Goal: Check status

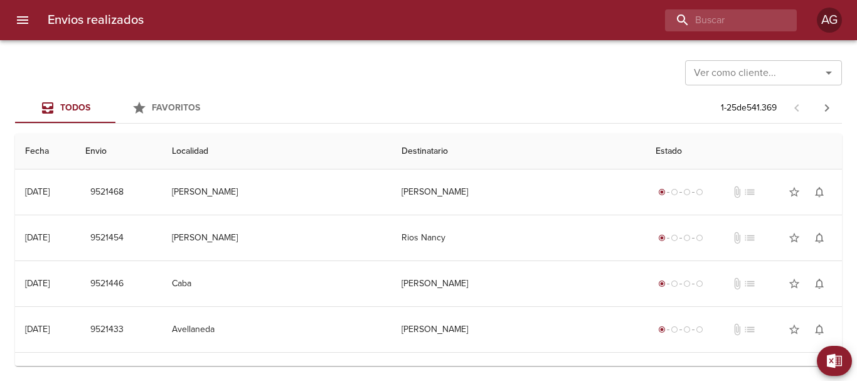
click at [704, 22] on input "buscar" at bounding box center [720, 20] width 110 height 22
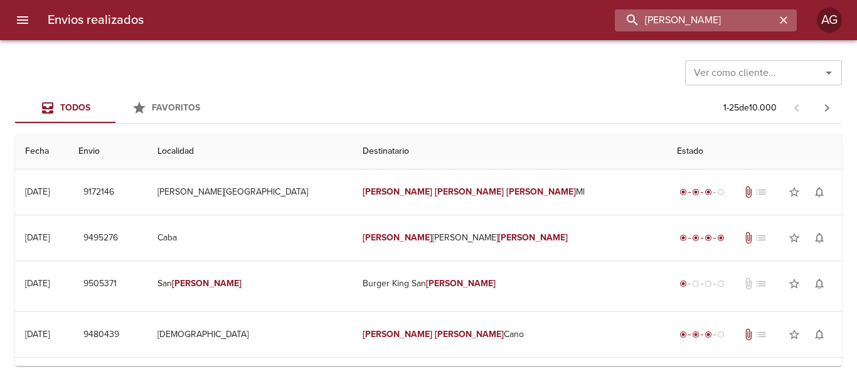
click at [689, 20] on input "[PERSON_NAME]" at bounding box center [695, 20] width 161 height 22
paste input "245574"
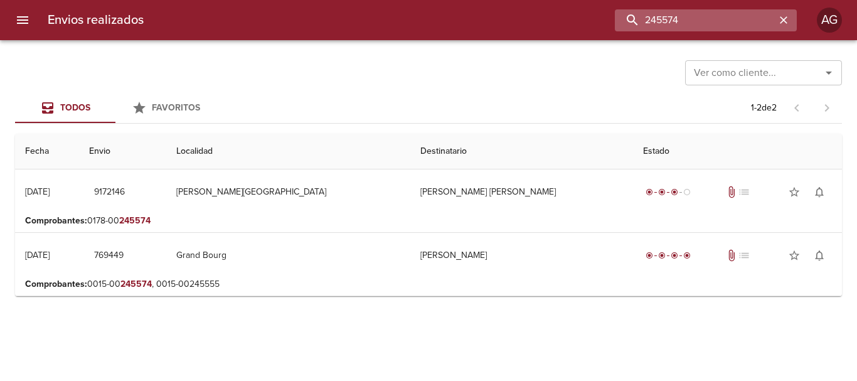
click at [701, 21] on input "245574" at bounding box center [695, 20] width 161 height 22
paste input "9392817"
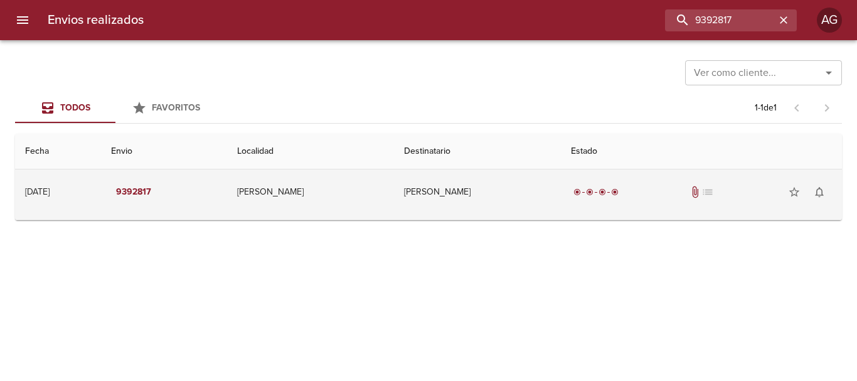
click at [517, 199] on td "[PERSON_NAME]" at bounding box center [477, 191] width 167 height 45
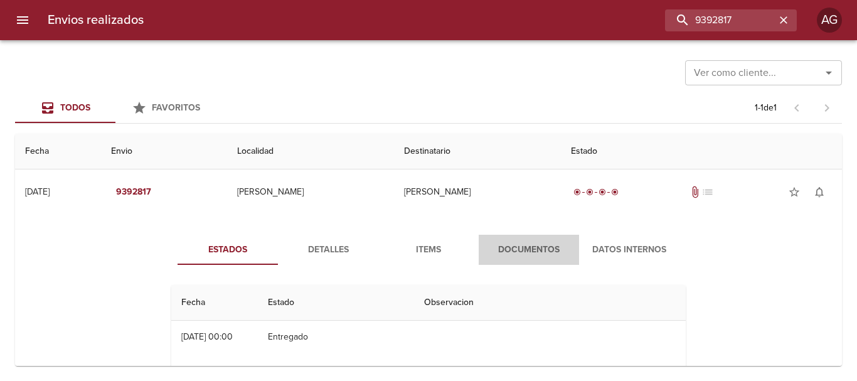
click at [512, 243] on span "Documentos" at bounding box center [528, 250] width 85 height 16
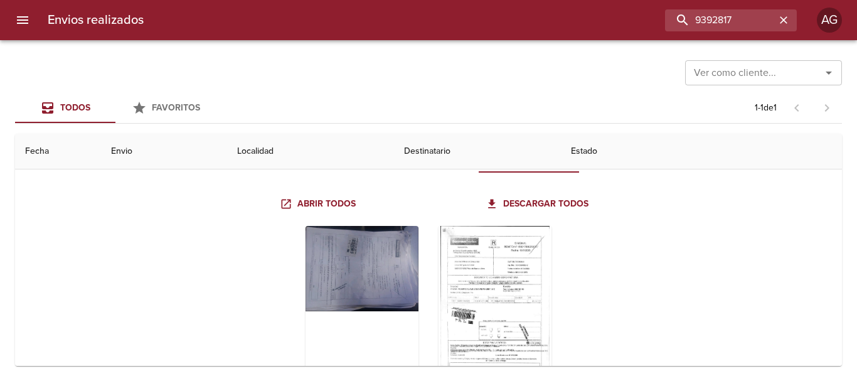
scroll to position [126, 0]
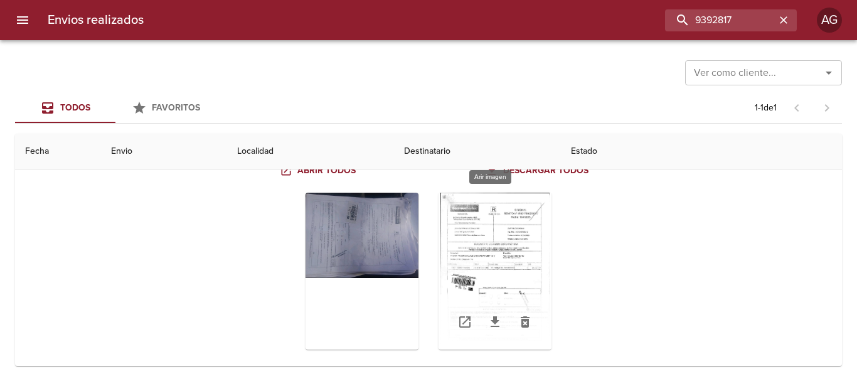
click at [515, 259] on div "Tabla de envíos del cliente" at bounding box center [495, 271] width 113 height 157
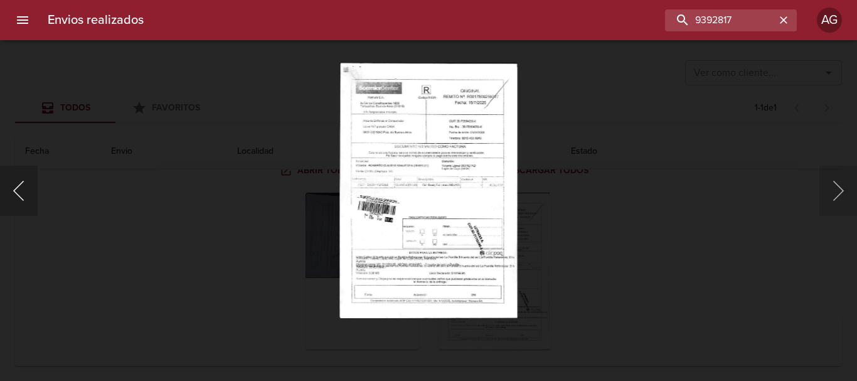
click at [32, 191] on button "Anterior" at bounding box center [19, 191] width 38 height 50
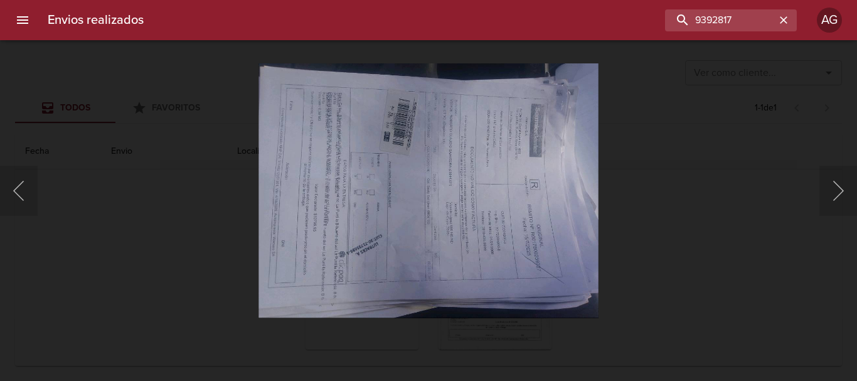
click at [710, 251] on div "Lightbox" at bounding box center [428, 190] width 857 height 381
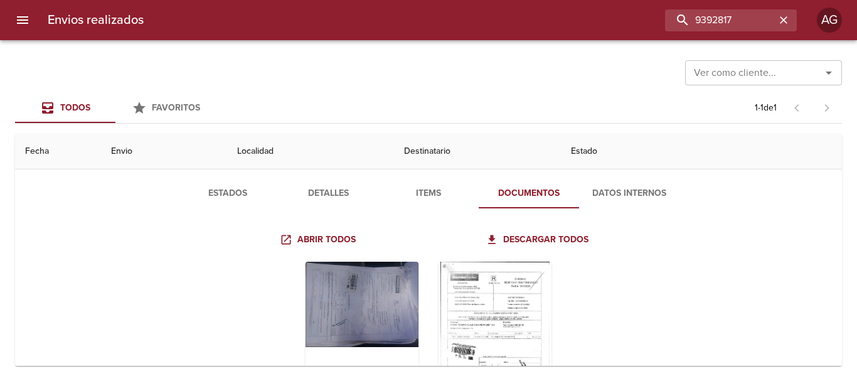
scroll to position [0, 0]
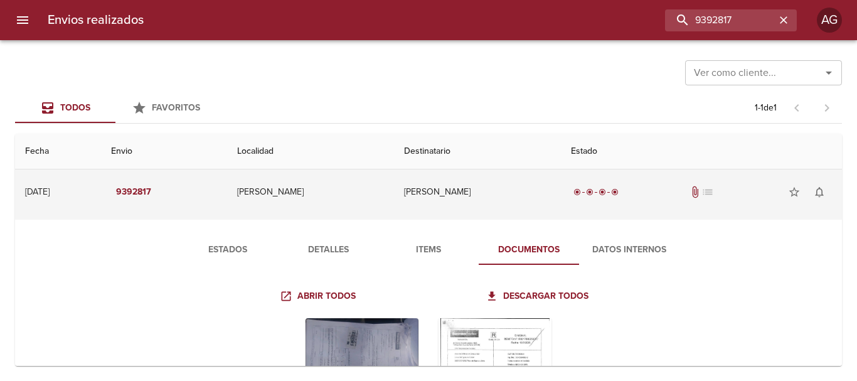
click at [414, 202] on td "[PERSON_NAME]" at bounding box center [477, 191] width 167 height 45
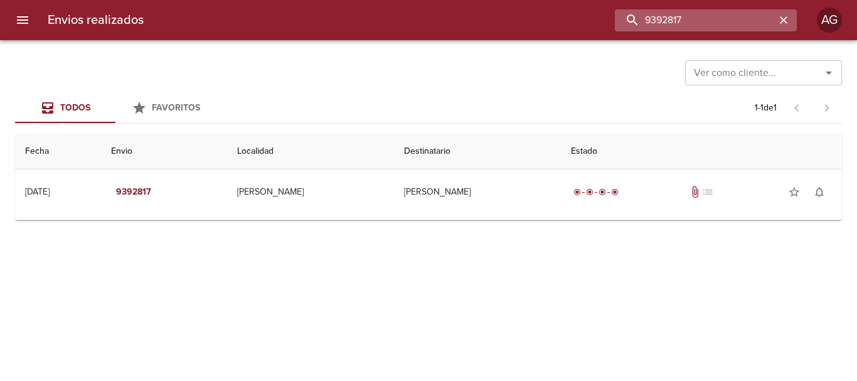
click at [717, 20] on input "9392817" at bounding box center [695, 20] width 161 height 22
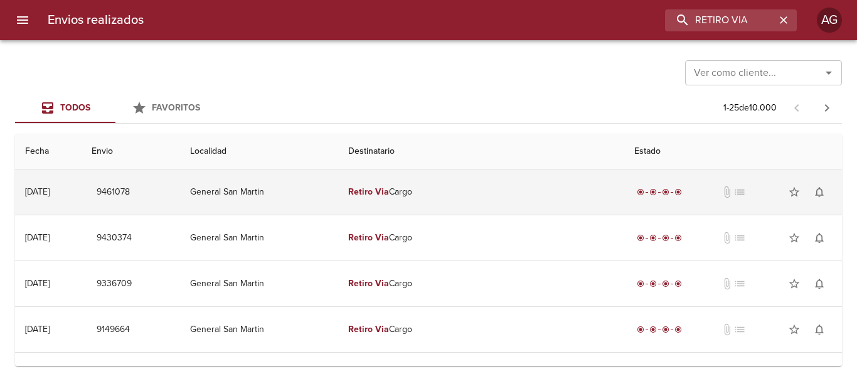
click at [389, 191] on em "Via" at bounding box center [382, 191] width 14 height 11
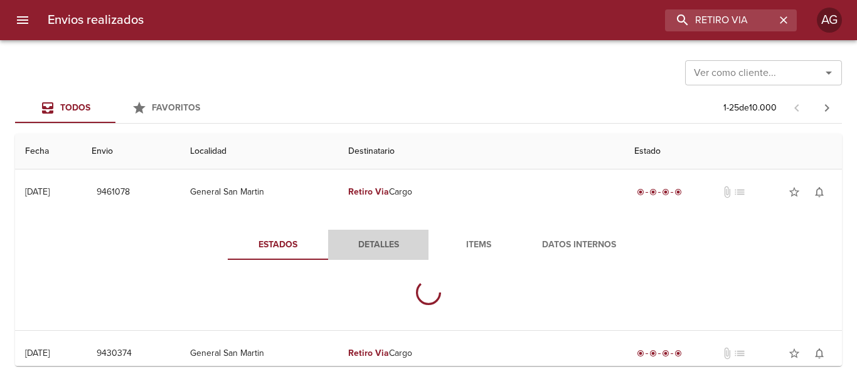
click at [381, 244] on span "Detalles" at bounding box center [378, 245] width 85 height 16
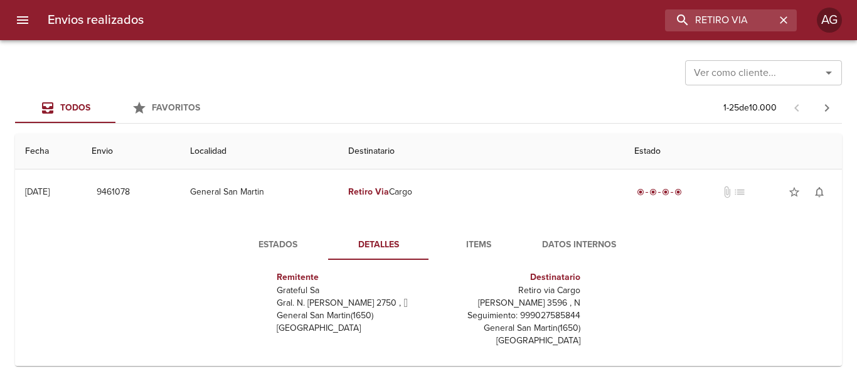
scroll to position [19, 0]
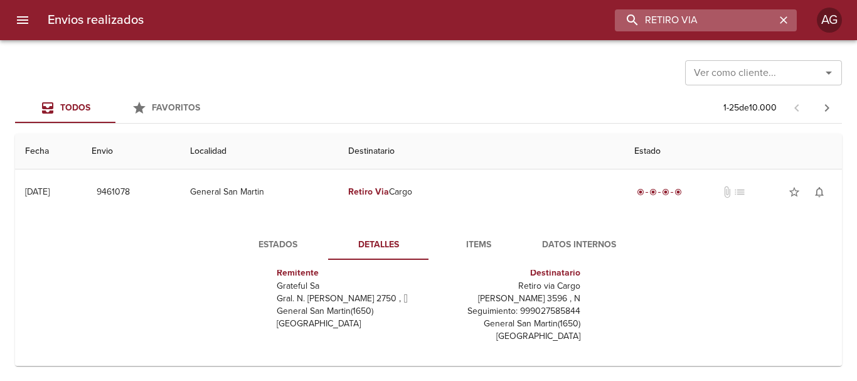
click at [718, 15] on input "RETIRO VIA" at bounding box center [695, 20] width 161 height 22
paste input "9180093"
type input "9180093"
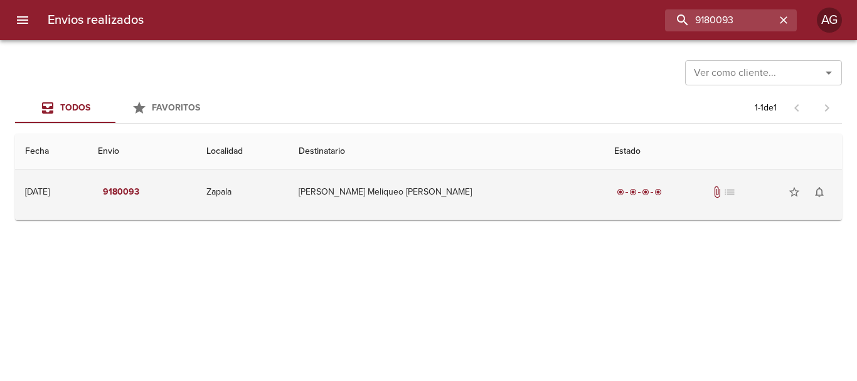
click at [436, 210] on td "[PERSON_NAME] Meliqueo [PERSON_NAME]" at bounding box center [447, 191] width 316 height 45
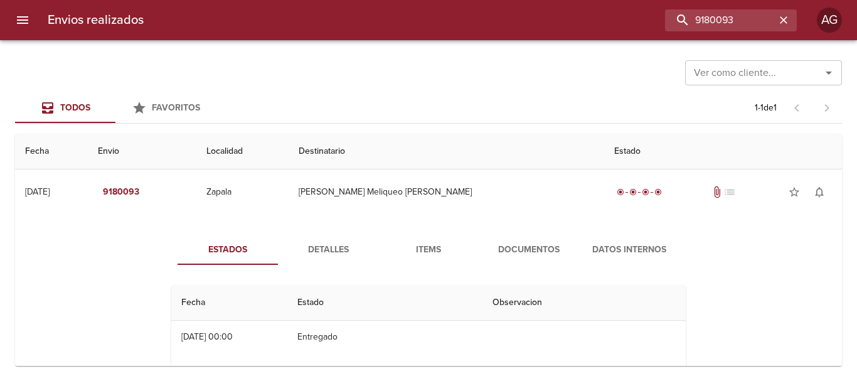
click at [503, 255] on span "Documentos" at bounding box center [528, 250] width 85 height 16
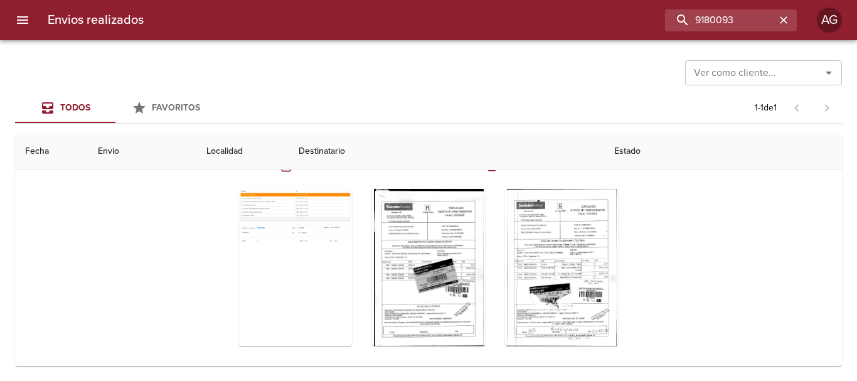
scroll to position [145, 0]
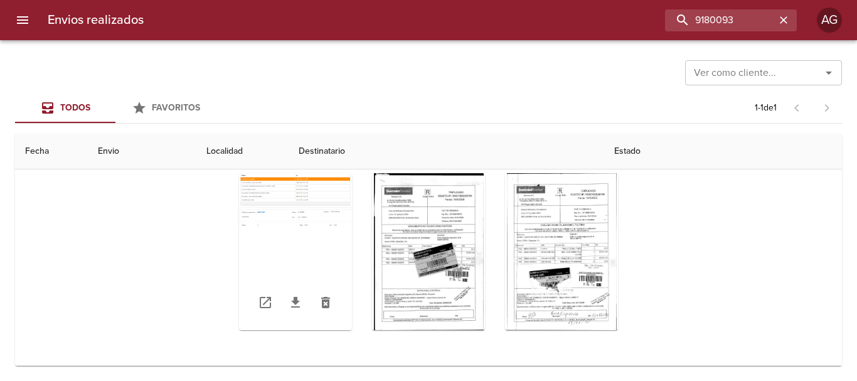
click at [311, 218] on div "Tabla de envíos del cliente" at bounding box center [295, 251] width 113 height 157
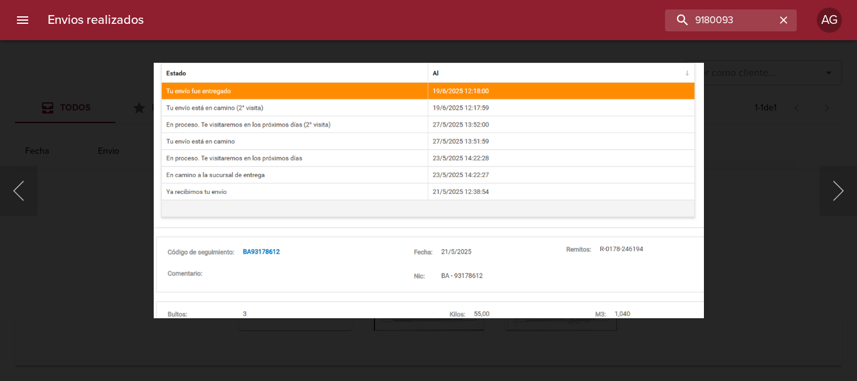
click at [740, 215] on div "Lightbox" at bounding box center [428, 190] width 857 height 381
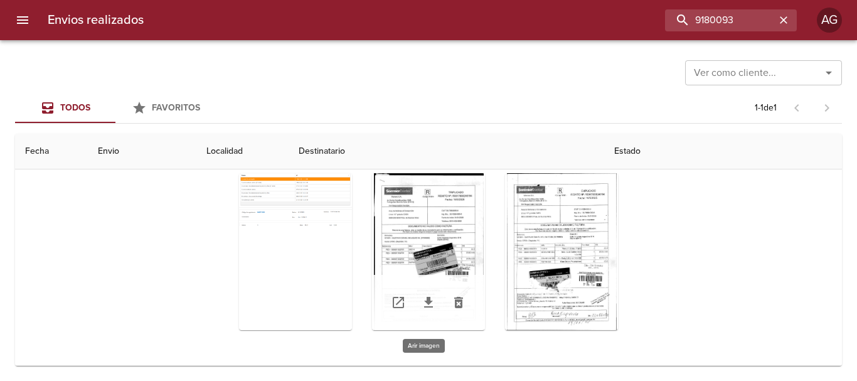
click at [429, 245] on div "Tabla de envíos del cliente" at bounding box center [428, 251] width 113 height 157
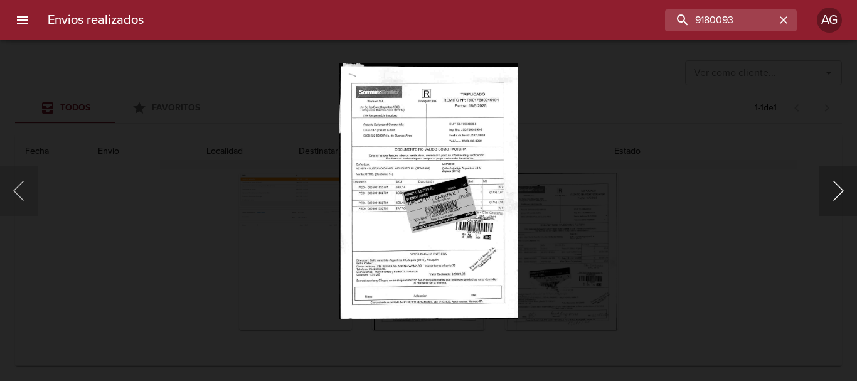
click at [840, 204] on button "Siguiente" at bounding box center [839, 191] width 38 height 50
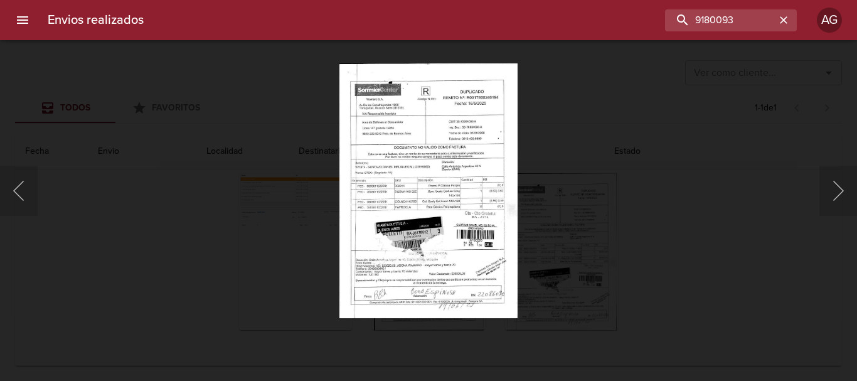
click at [601, 240] on div "Lightbox" at bounding box center [428, 190] width 857 height 381
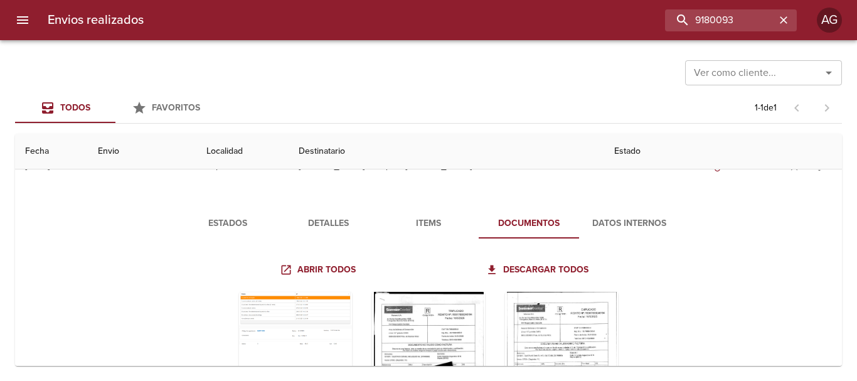
scroll to position [0, 0]
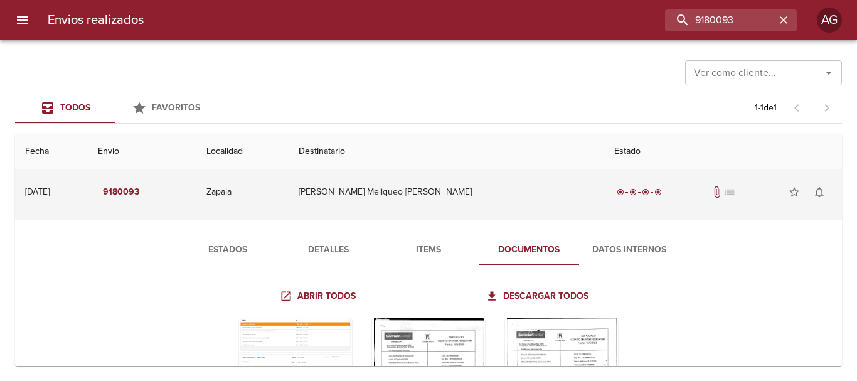
click at [502, 196] on td "[PERSON_NAME] Meliqueo [PERSON_NAME]" at bounding box center [447, 191] width 316 height 45
